Goal: Transaction & Acquisition: Purchase product/service

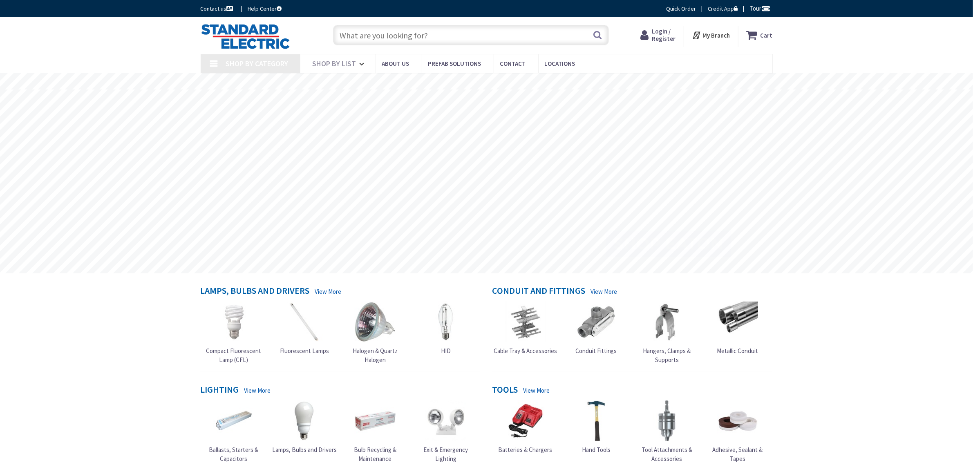
type input "[GEOGRAPHIC_DATA], [STREET_ADDRESS][PERSON_NAME]"
click at [443, 41] on input "text" at bounding box center [471, 35] width 276 height 20
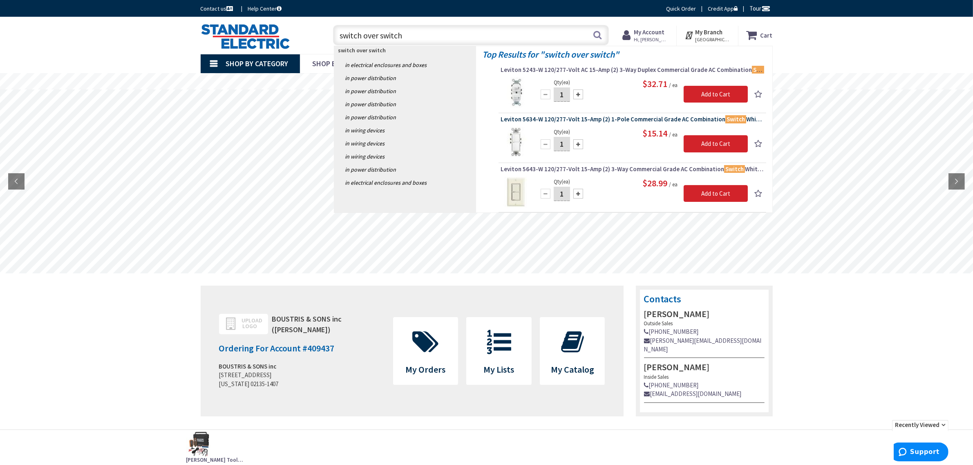
type input "switch over switch"
click at [527, 121] on span "Leviton 5634-W 120/277-Volt 15-Amp (2) 1-Pole Commercial Grade AC Combination S…" at bounding box center [633, 119] width 264 height 8
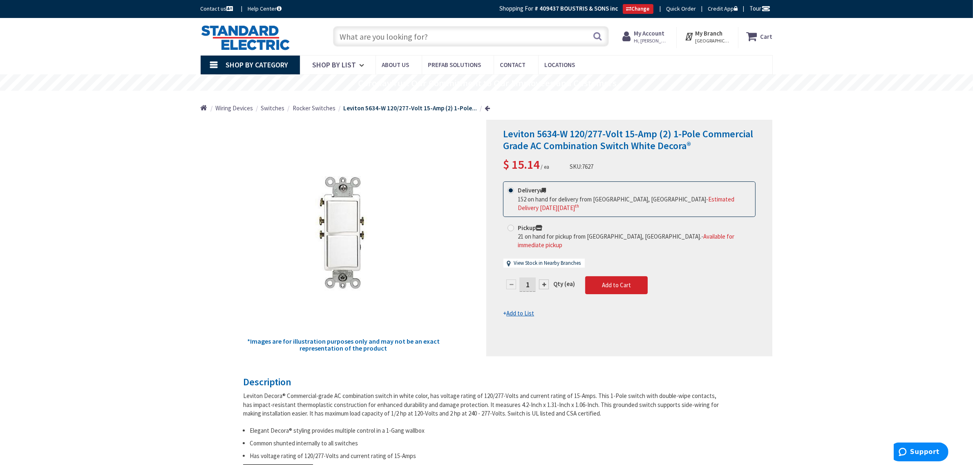
click at [701, 148] on h1 "Leviton 5634-W 120/277-Volt 15-Amp (2) 1-Pole Commercial Grade AC Combination S…" at bounding box center [629, 140] width 253 height 24
drag, startPoint x: 567, startPoint y: 135, endPoint x: 499, endPoint y: 137, distance: 67.5
click at [499, 137] on div "Leviton 5634-W 120/277-Volt 15-Amp (2) 1-Pole Commercial Grade AC Combination S…" at bounding box center [629, 238] width 286 height 237
copy span "Leviton 5634-W"
